Goal: Complete application form: Complete application form

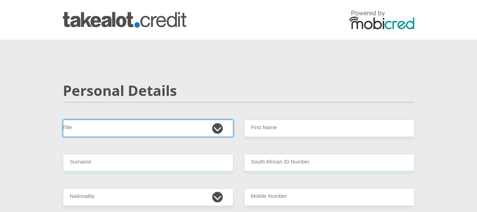
click at [120, 132] on select "Mr Ms Mrs Dr [PERSON_NAME]" at bounding box center [148, 127] width 171 height 17
select select "Dr"
click at [63, 119] on select "Mr Ms Mrs Dr [PERSON_NAME]" at bounding box center [148, 127] width 171 height 17
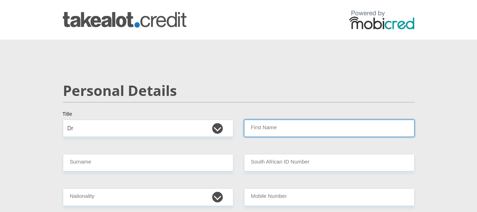
click at [296, 125] on input "First Name" at bounding box center [329, 127] width 171 height 17
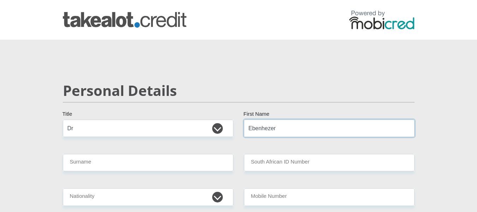
type input "Ebenhezer"
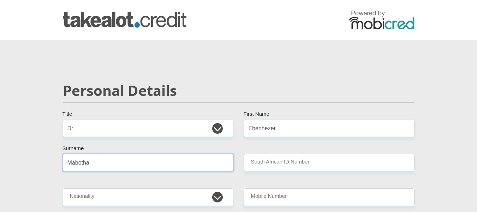
type input "Mabotha"
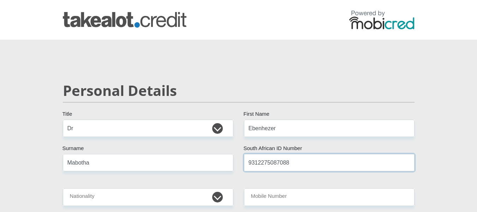
type input "9312275087088"
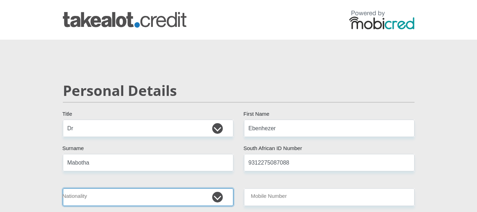
click at [140, 196] on select "[GEOGRAPHIC_DATA] [GEOGRAPHIC_DATA] [GEOGRAPHIC_DATA] [GEOGRAPHIC_DATA] [GEOGRA…" at bounding box center [148, 196] width 171 height 17
select select "ZAF"
click at [63, 188] on select "[GEOGRAPHIC_DATA] [GEOGRAPHIC_DATA] [GEOGRAPHIC_DATA] [GEOGRAPHIC_DATA] [GEOGRA…" at bounding box center [148, 196] width 171 height 17
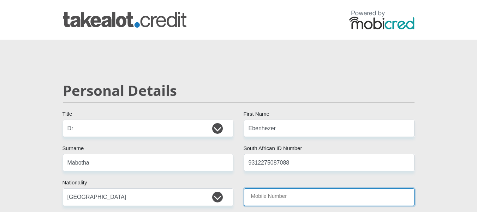
click at [287, 201] on input "Mobile Number" at bounding box center [329, 196] width 171 height 17
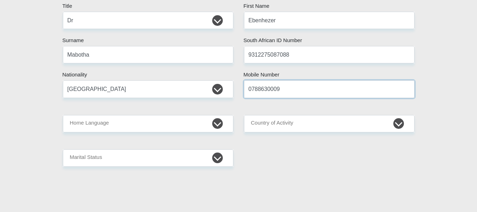
scroll to position [128, 0]
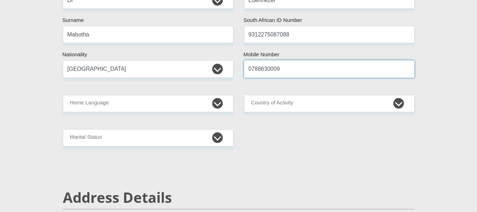
type input "0788630009"
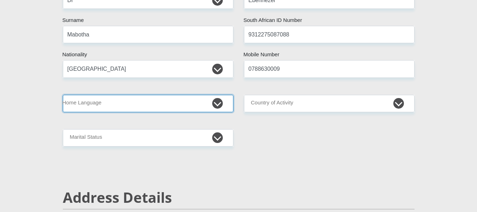
click at [138, 102] on select "Afrikaans English Sepedi South Ndebele Southern Sotho Swati Tsonga Tswana Venda…" at bounding box center [148, 103] width 171 height 17
select select "nso"
click at [63, 95] on select "Afrikaans English Sepedi South Ndebele Southern Sotho Swati Tsonga Tswana Venda…" at bounding box center [148, 103] width 171 height 17
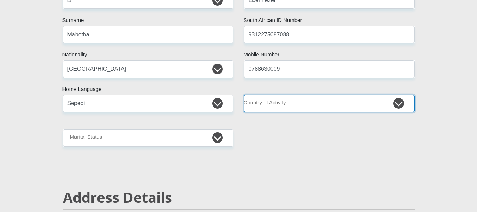
click at [308, 102] on select "[GEOGRAPHIC_DATA] [GEOGRAPHIC_DATA] [GEOGRAPHIC_DATA] [GEOGRAPHIC_DATA] [GEOGRA…" at bounding box center [329, 103] width 171 height 17
select select "ZAF"
click at [244, 95] on select "[GEOGRAPHIC_DATA] [GEOGRAPHIC_DATA] [GEOGRAPHIC_DATA] [GEOGRAPHIC_DATA] [GEOGRA…" at bounding box center [329, 103] width 171 height 17
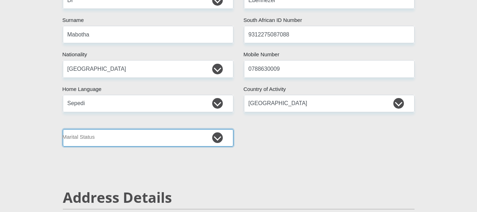
click at [99, 137] on select "Married ANC Single Divorced Widowed Married COP or Customary Law" at bounding box center [148, 137] width 171 height 17
select select "1"
click at [63, 129] on select "Married ANC Single Divorced Widowed Married COP or Customary Law" at bounding box center [148, 137] width 171 height 17
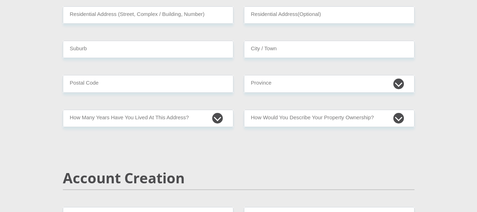
scroll to position [327, 0]
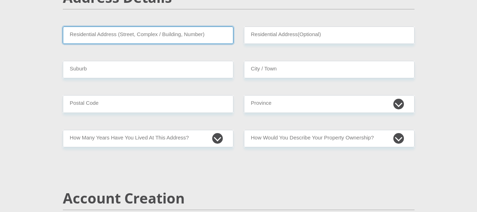
click at [136, 35] on input "Residential Address (Street, Complex / Building, Number)" at bounding box center [148, 34] width 171 height 17
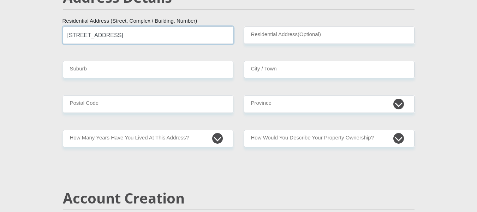
click at [136, 35] on input "[STREET_ADDRESS]" at bounding box center [148, 34] width 171 height 17
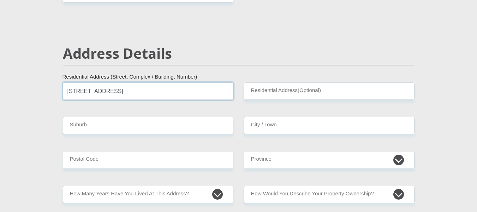
scroll to position [275, 0]
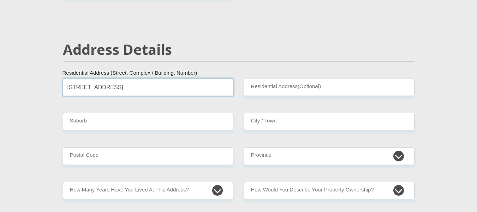
click at [176, 81] on input "[STREET_ADDRESS]" at bounding box center [148, 86] width 171 height 17
type input "[STREET_ADDRESS]"
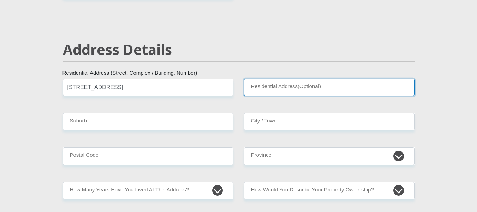
click at [280, 90] on input "Residential Address(Optional)" at bounding box center [329, 86] width 171 height 17
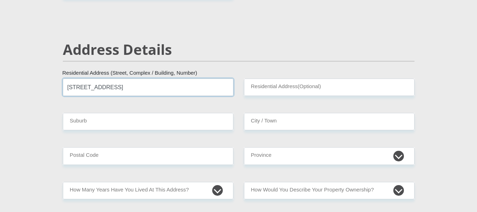
drag, startPoint x: 221, startPoint y: 86, endPoint x: 45, endPoint y: 82, distance: 176.3
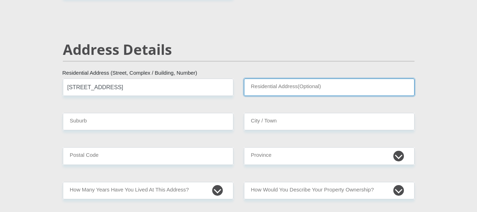
click at [266, 87] on input "Residential Address(Optional)" at bounding box center [329, 86] width 171 height 17
paste input "[STREET_ADDRESS]"
type input "[STREET_ADDRESS]"
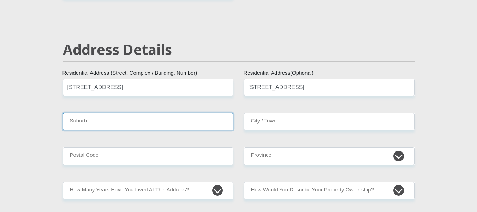
click at [165, 122] on input "Suburb" at bounding box center [148, 121] width 171 height 17
type input "Firgrove"
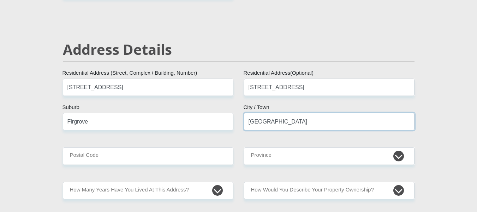
type input "[GEOGRAPHIC_DATA]"
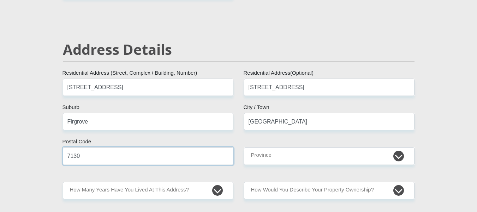
type input "7130"
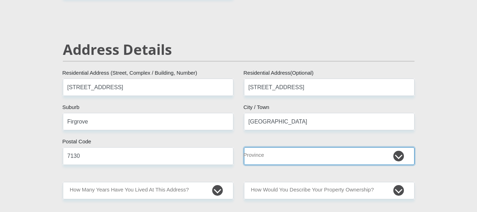
select select "Western Cape"
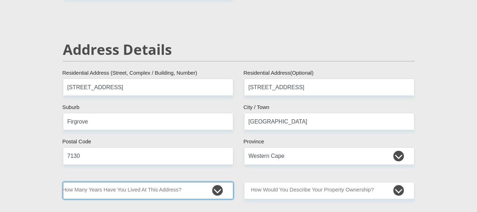
click at [150, 186] on select "less than 1 year 1-3 years 3-5 years 5+ years" at bounding box center [148, 190] width 171 height 17
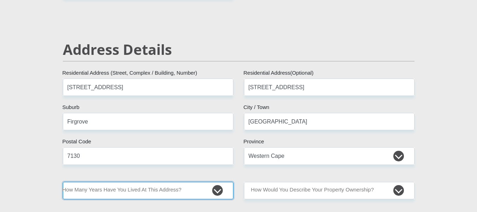
click at [108, 194] on select "less than 1 year 1-3 years 3-5 years 5+ years" at bounding box center [148, 190] width 171 height 17
select select "0"
click at [63, 182] on select "less than 1 year 1-3 years 3-5 years 5+ years" at bounding box center [148, 190] width 171 height 17
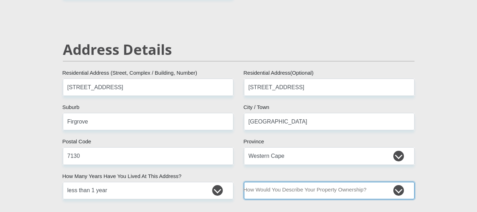
click at [274, 193] on select "Owned Rented Family Owned Company Dwelling" at bounding box center [329, 190] width 171 height 17
select select "Rented"
click at [244, 182] on select "Owned Rented Family Owned Company Dwelling" at bounding box center [329, 190] width 171 height 17
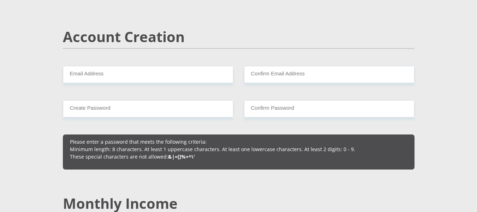
scroll to position [485, 0]
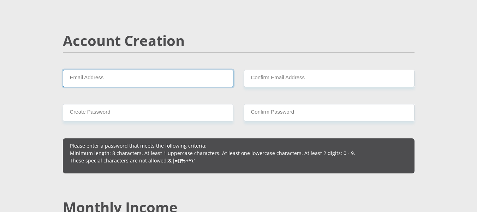
click at [171, 74] on input "Email Address" at bounding box center [148, 78] width 171 height 17
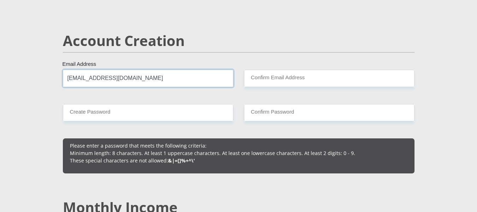
type input "[EMAIL_ADDRESS][DOMAIN_NAME]"
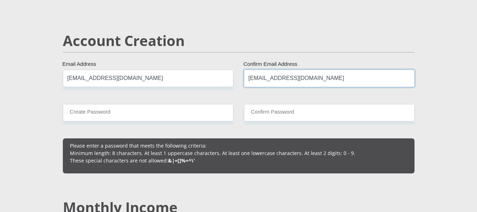
type input "[EMAIL_ADDRESS][DOMAIN_NAME]"
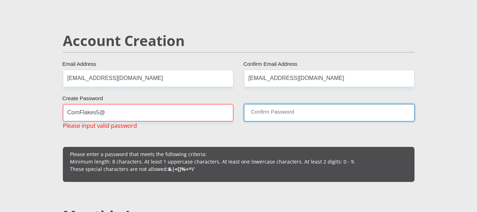
click at [271, 117] on input "Confirm Password" at bounding box center [329, 112] width 171 height 17
drag, startPoint x: 271, startPoint y: 117, endPoint x: 269, endPoint y: 112, distance: 5.3
click at [269, 112] on input "Confirm Password" at bounding box center [329, 112] width 171 height 17
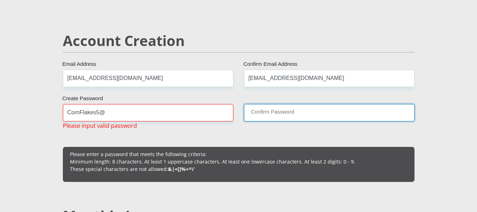
click at [269, 112] on input "Confirm Password" at bounding box center [329, 112] width 171 height 17
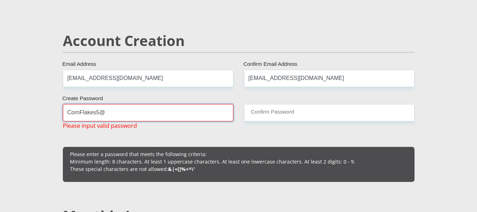
click at [148, 115] on input "CornFlakes5@" at bounding box center [148, 112] width 171 height 17
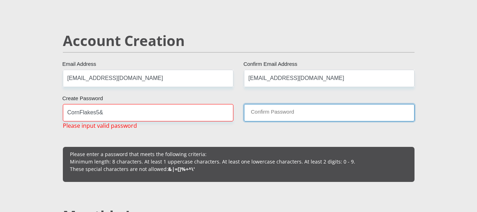
click at [273, 110] on input "Confirm Password" at bounding box center [329, 112] width 171 height 17
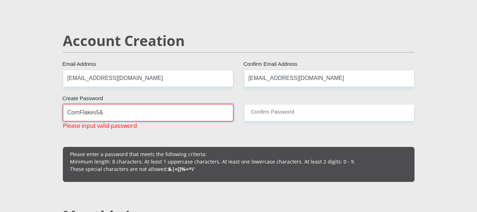
click at [216, 115] on input "CornFlakes5&" at bounding box center [148, 112] width 171 height 17
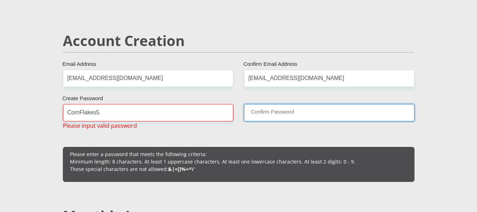
click at [313, 118] on input "Confirm Password" at bounding box center [329, 112] width 171 height 17
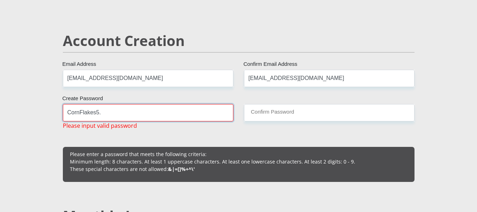
click at [185, 117] on input "CornFlakes5." at bounding box center [148, 112] width 171 height 17
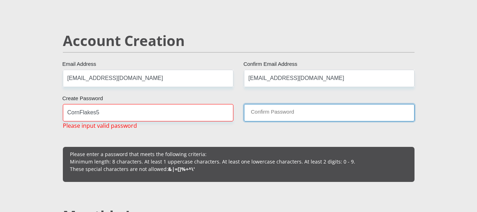
click at [281, 112] on input "Confirm Password" at bounding box center [329, 112] width 171 height 17
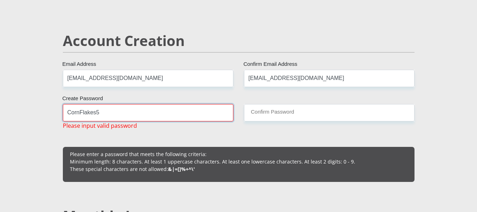
click at [192, 118] on input "CornFlakes5" at bounding box center [148, 112] width 171 height 17
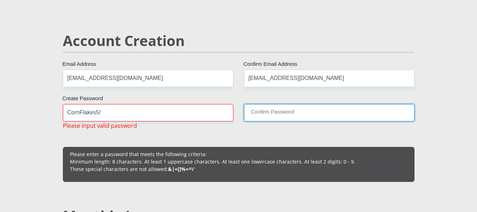
click at [264, 111] on input "Confirm Password" at bounding box center [329, 112] width 171 height 17
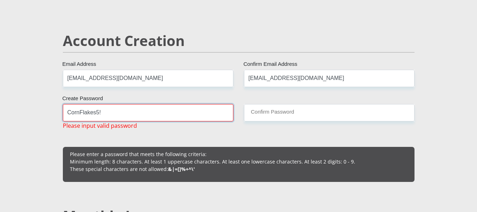
click at [199, 113] on input "CornFlakes5!" at bounding box center [148, 112] width 171 height 17
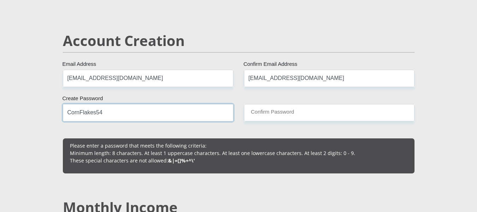
type input "CornFlakes54"
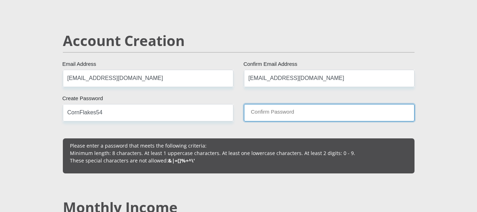
click at [274, 118] on input "Confirm Password" at bounding box center [329, 112] width 171 height 17
paste input "CornFlakes54"
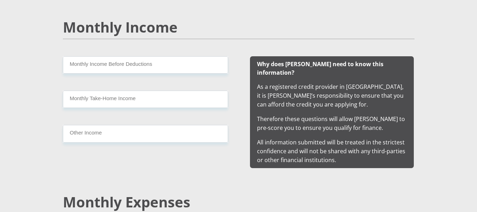
scroll to position [644, 0]
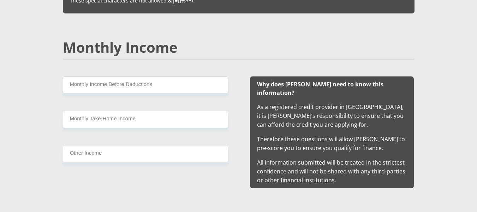
type input "CornFlakes54"
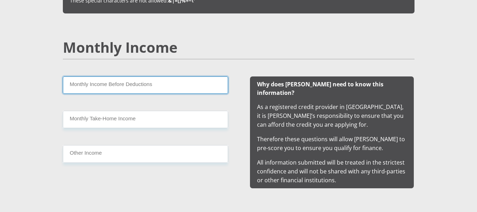
click at [168, 77] on input "Monthly Income Before Deductions" at bounding box center [145, 84] width 165 height 17
click at [155, 84] on input "Monthly Income Before Deductions" at bounding box center [145, 84] width 165 height 17
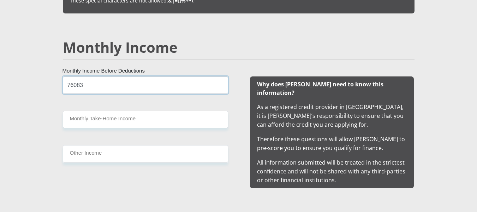
type input "76083"
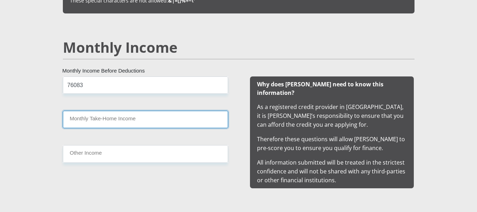
click at [123, 120] on input "Monthly Take-Home Income" at bounding box center [145, 119] width 165 height 17
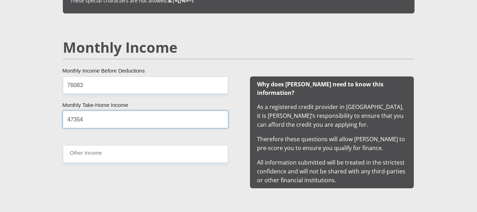
type input "47354"
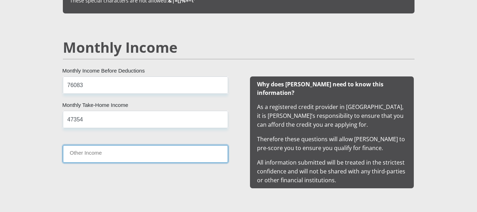
click at [108, 152] on input "Other Income" at bounding box center [145, 153] width 165 height 17
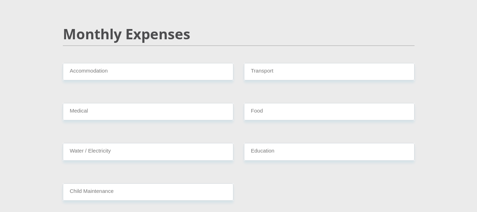
scroll to position [836, 0]
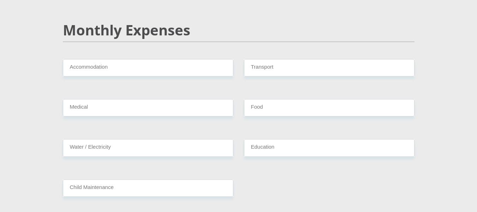
type input "0"
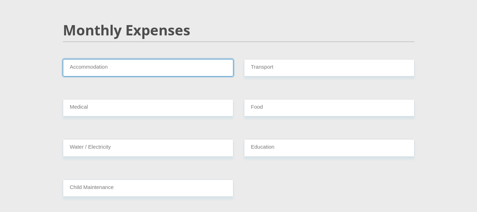
click at [113, 59] on input "Accommodation" at bounding box center [148, 67] width 171 height 17
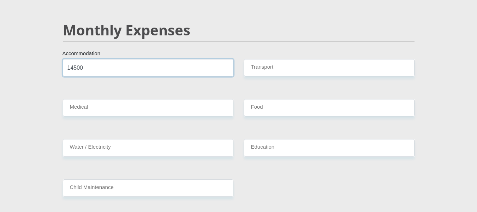
type input "14500"
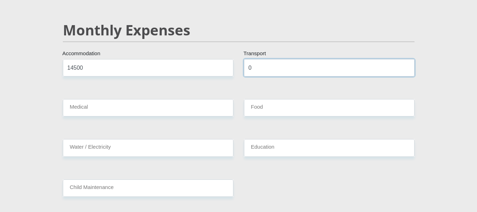
type input "0"
click at [288, 63] on input "0" at bounding box center [329, 67] width 171 height 17
type input "1500"
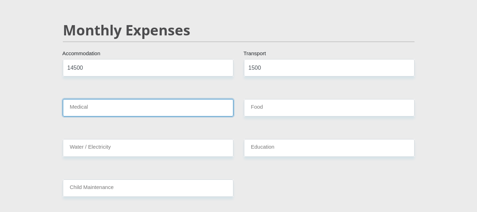
click at [120, 106] on input "Medical" at bounding box center [148, 107] width 171 height 17
type input "2850"
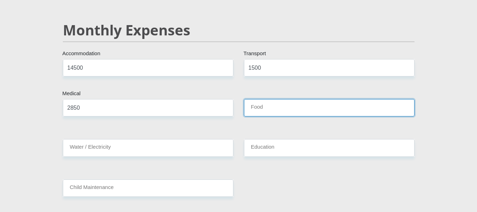
click at [301, 99] on input "Food" at bounding box center [329, 107] width 171 height 17
type input "0"
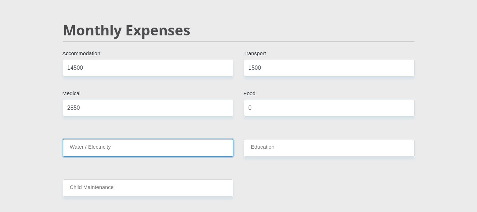
click at [121, 139] on input "Water / Electricity" at bounding box center [148, 147] width 171 height 17
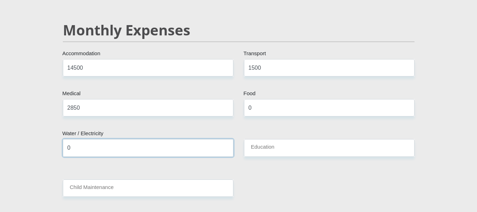
type input "0"
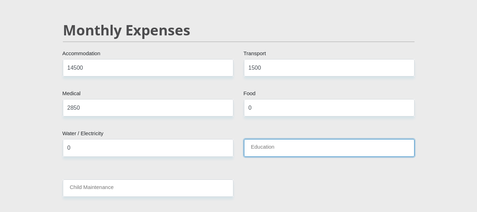
click at [279, 140] on input "Education" at bounding box center [329, 147] width 171 height 17
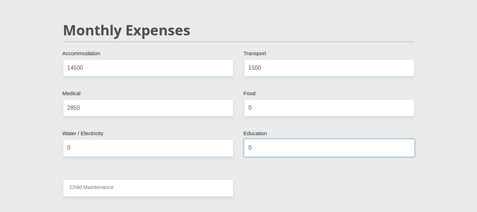
type input "0"
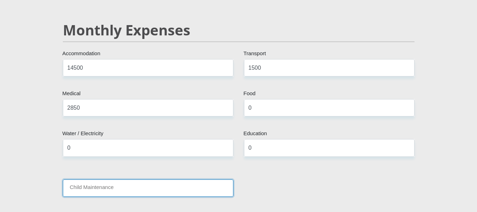
click at [161, 179] on input "Child Maintenance" at bounding box center [148, 187] width 171 height 17
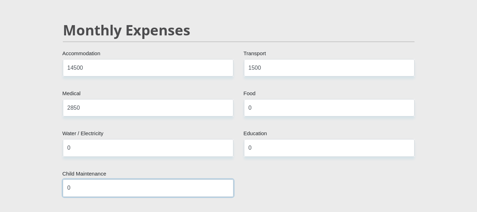
type input "0"
click at [318, 148] on div "0 Education" at bounding box center [329, 150] width 181 height 23
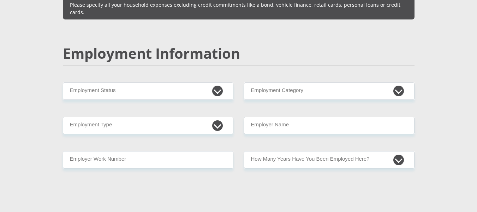
scroll to position [1056, 0]
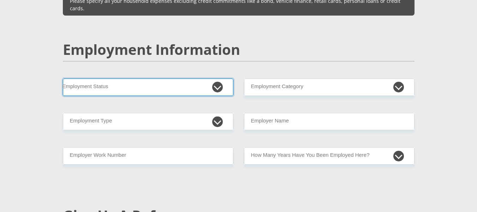
click at [202, 78] on select "Permanent/Full-time Part-time/Casual [DEMOGRAPHIC_DATA] Worker Self-Employed Ho…" at bounding box center [148, 86] width 171 height 17
select select "1"
click at [63, 78] on select "Permanent/Full-time Part-time/Casual [DEMOGRAPHIC_DATA] Worker Self-Employed Ho…" at bounding box center [148, 86] width 171 height 17
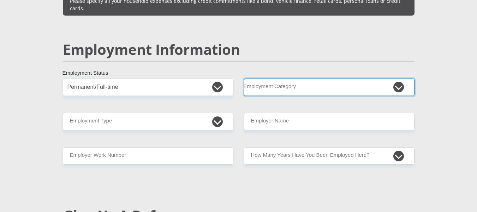
click at [299, 78] on select "AGRICULTURE ALCOHOL & TOBACCO CONSTRUCTION MATERIALS METALLURGY EQUIPMENT FOR R…" at bounding box center [329, 86] width 171 height 17
select select "71"
click at [244, 78] on select "AGRICULTURE ALCOHOL & TOBACCO CONSTRUCTION MATERIALS METALLURGY EQUIPMENT FOR R…" at bounding box center [329, 86] width 171 height 17
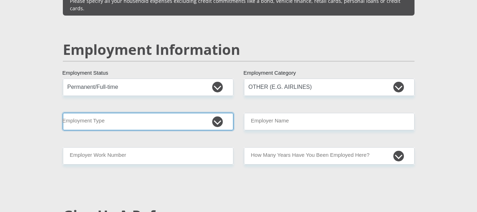
click at [124, 113] on select "College/Lecturer Craft Seller Creative Driver Executive Farmer Forces - Non Com…" at bounding box center [148, 121] width 171 height 17
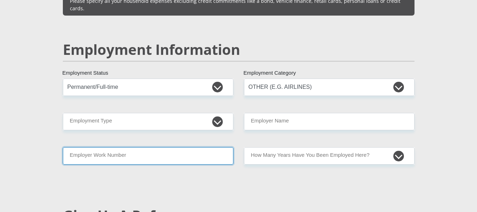
click at [63, 147] on input "Employer Work Number" at bounding box center [148, 155] width 171 height 17
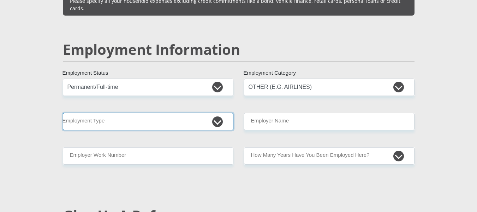
click at [121, 113] on select "College/Lecturer Craft Seller Creative Driver Executive Farmer Forces - Non Com…" at bounding box center [148, 121] width 171 height 17
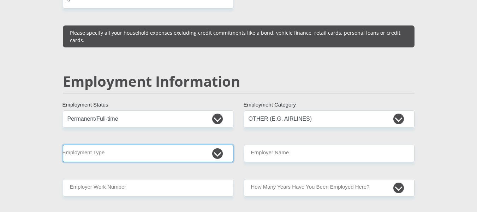
scroll to position [1012, 0]
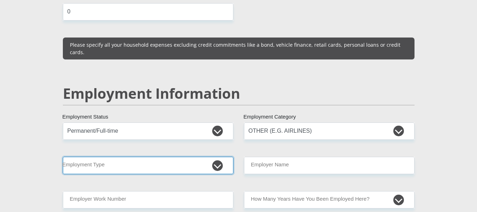
click at [208, 156] on select "College/Lecturer Craft Seller Creative Driver Executive Farmer Forces - Non Com…" at bounding box center [148, 164] width 171 height 17
select select "Unknown/Other"
click at [63, 156] on select "College/Lecturer Craft Seller Creative Driver Executive Farmer Forces - Non Com…" at bounding box center [148, 164] width 171 height 17
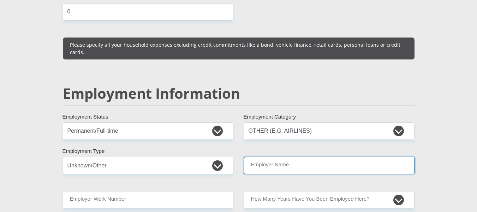
click at [295, 156] on input "Employer Name" at bounding box center [329, 164] width 171 height 17
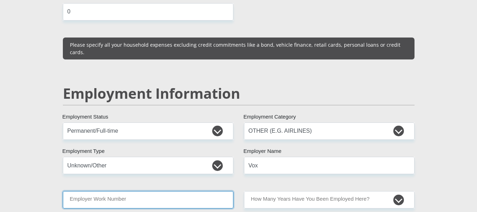
click at [118, 191] on input "Employer Work Number" at bounding box center [148, 199] width 171 height 17
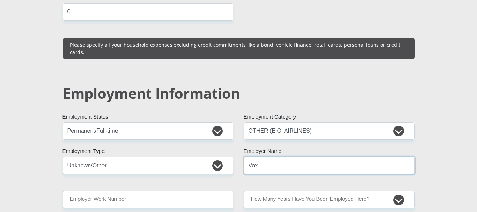
click at [289, 156] on input "Vox" at bounding box center [329, 164] width 171 height 17
type input "Vox"
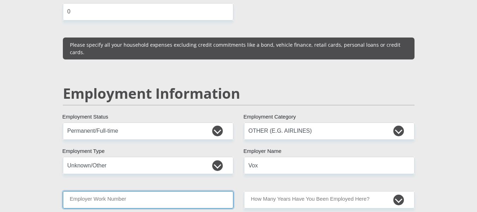
click at [120, 191] on input "Employer Work Number" at bounding box center [148, 199] width 171 height 17
paste input "087 805 0500"
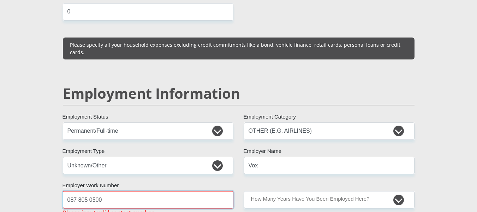
click at [79, 191] on input "087 805 0500" at bounding box center [148, 199] width 171 height 17
click at [87, 191] on input "087805 0500" at bounding box center [148, 199] width 171 height 17
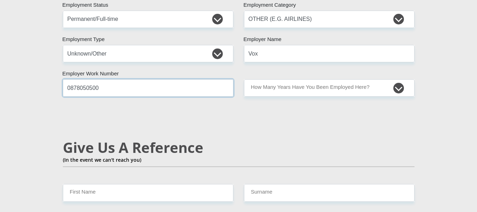
scroll to position [1140, 0]
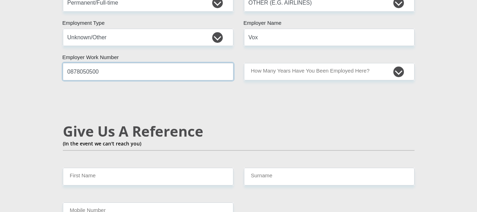
type input "0878050500"
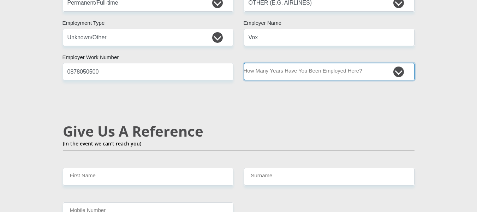
click at [351, 63] on select "less than 1 year 1-3 years 3-5 years 5+ years" at bounding box center [329, 71] width 171 height 17
select select "48"
click at [244, 63] on select "less than 1 year 1-3 years 3-5 years 5+ years" at bounding box center [329, 71] width 171 height 17
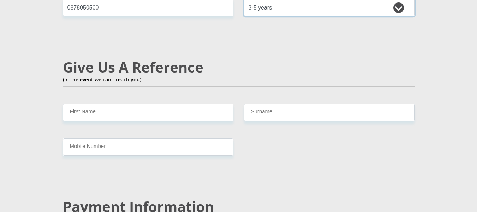
scroll to position [1208, 0]
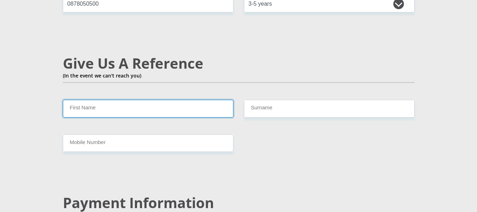
click at [121, 100] on input "First Name" at bounding box center [148, 108] width 171 height 17
type input "Gumani"
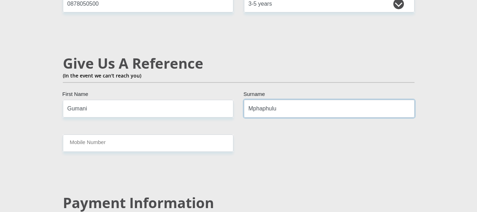
type input "Mphaphulu"
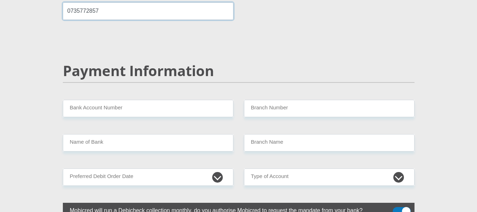
scroll to position [1359, 0]
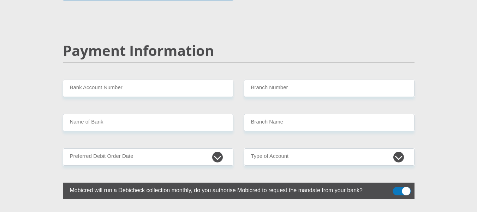
type input "0735772857"
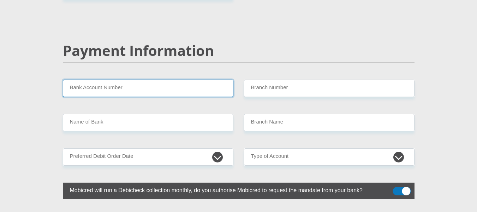
click at [142, 79] on input "Bank Account Number" at bounding box center [148, 87] width 171 height 17
type input "1"
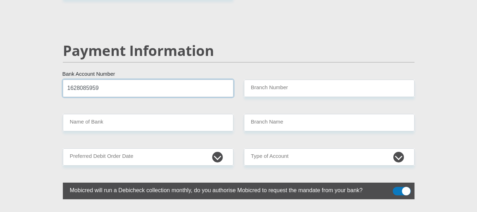
type input "1628085959"
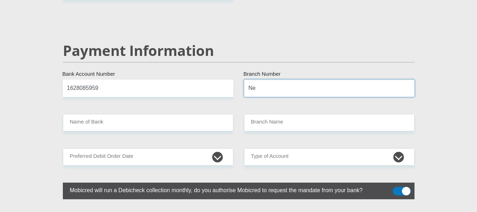
type input "N"
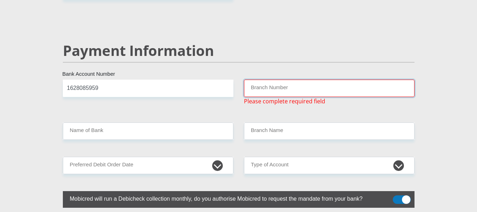
paste input "198765"
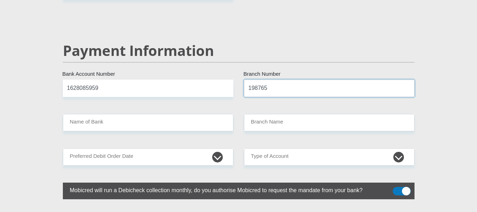
type input "198765"
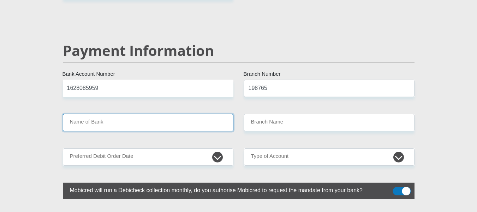
click at [122, 114] on input "Name of Bank" at bounding box center [148, 122] width 171 height 17
type input "NEDBANK"
type input "NEDBANK [GEOGRAPHIC_DATA]"
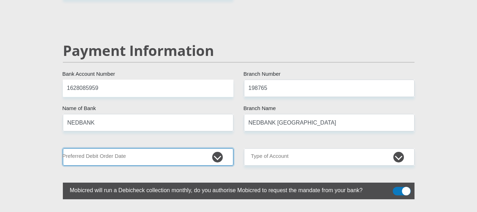
click at [153, 148] on select "1st 2nd 3rd 4th 5th 7th 18th 19th 20th 21st 22nd 23rd 24th 25th 26th 27th 28th …" at bounding box center [148, 156] width 171 height 17
click at [63, 148] on select "1st 2nd 3rd 4th 5th 7th 18th 19th 20th 21st 22nd 23rd 24th 25th 26th 27th 28th …" at bounding box center [148, 156] width 171 height 17
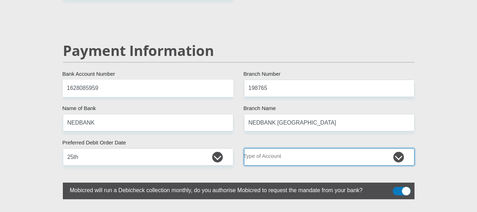
click at [260, 148] on select "Cheque Savings" at bounding box center [329, 156] width 171 height 17
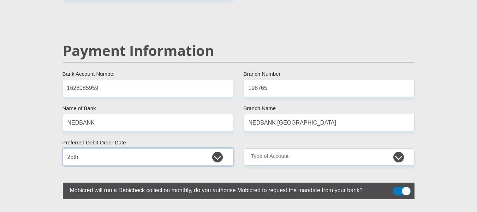
click at [159, 148] on select "1st 2nd 3rd 4th 5th 7th 18th 19th 20th 21st 22nd 23rd 24th 25th 26th 27th 28th …" at bounding box center [148, 156] width 171 height 17
select select "26"
click at [63, 148] on select "1st 2nd 3rd 4th 5th 7th 18th 19th 20th 21st 22nd 23rd 24th 25th 26th 27th 28th …" at bounding box center [148, 156] width 171 height 17
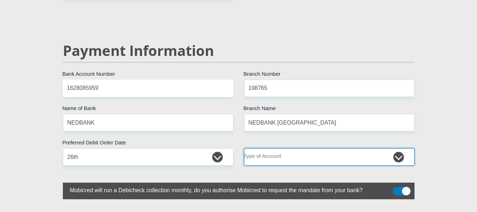
click at [322, 148] on select "Cheque Savings" at bounding box center [329, 156] width 171 height 17
select select "CUR"
click at [244, 148] on select "Cheque Savings" at bounding box center [329, 156] width 171 height 17
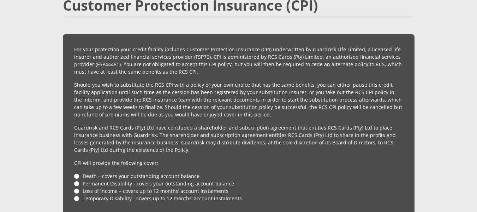
scroll to position [1599, 0]
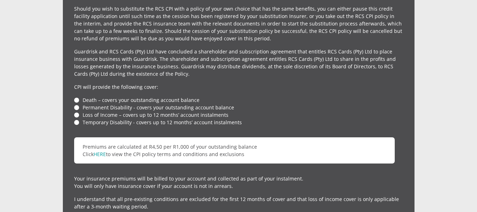
scroll to position [1659, 0]
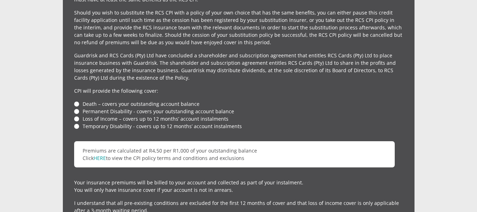
click at [77, 100] on li "Death – covers your outstanding account balance" at bounding box center [238, 103] width 329 height 7
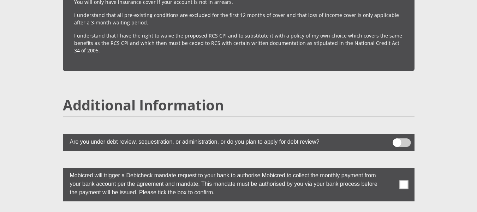
scroll to position [1890, 0]
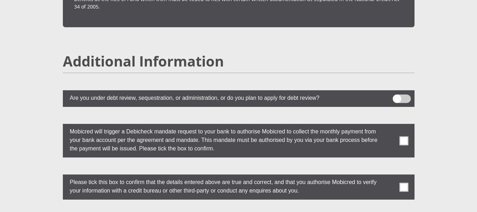
click at [403, 136] on span at bounding box center [403, 140] width 9 height 9
click at [390, 125] on input "checkbox" at bounding box center [390, 125] width 0 height 0
click at [405, 182] on span at bounding box center [403, 186] width 9 height 9
click at [390, 176] on input "checkbox" at bounding box center [390, 176] width 0 height 0
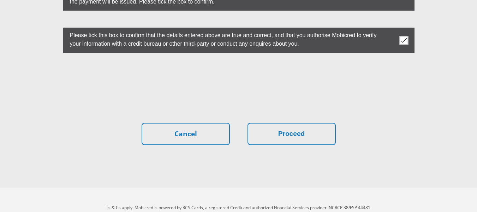
scroll to position [2014, 0]
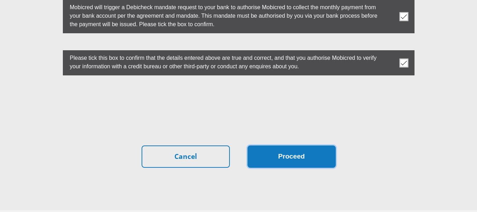
click at [301, 145] on button "Proceed" at bounding box center [292, 156] width 88 height 22
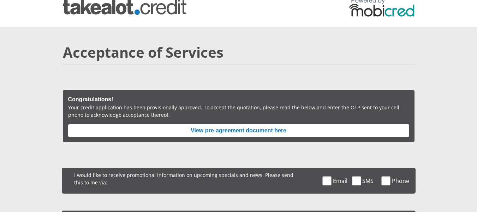
scroll to position [14, 0]
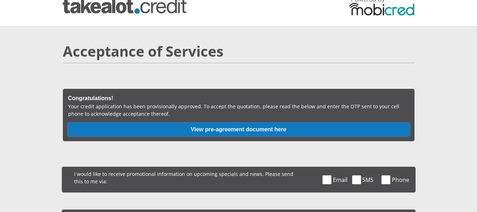
click at [257, 132] on button "View pre-agreement document here" at bounding box center [238, 129] width 341 height 13
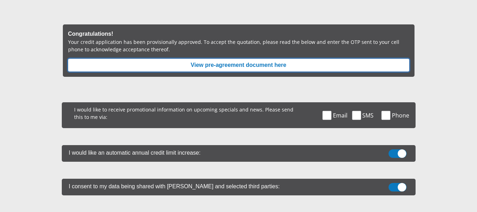
scroll to position [67, 0]
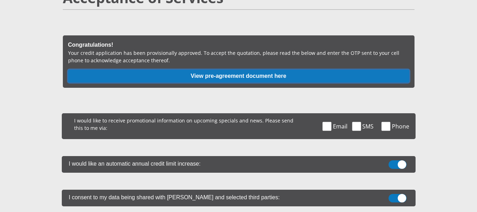
click at [324, 79] on button "View pre-agreement document here" at bounding box center [238, 76] width 341 height 13
click at [279, 72] on button "View pre-agreement document here" at bounding box center [238, 76] width 341 height 13
